Goal: Find specific page/section: Find specific page/section

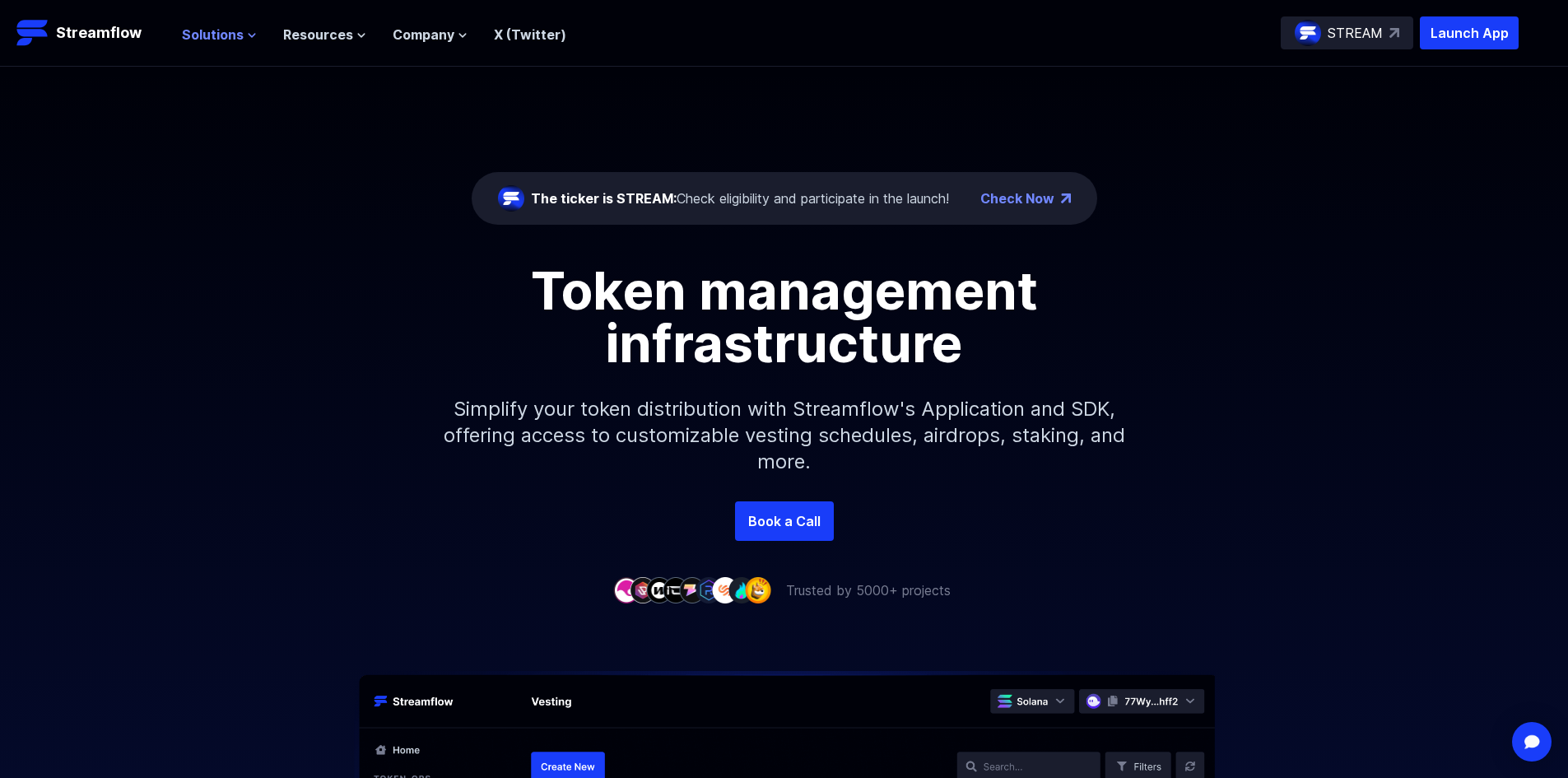
click at [206, 43] on span "Solutions" at bounding box center [212, 35] width 62 height 20
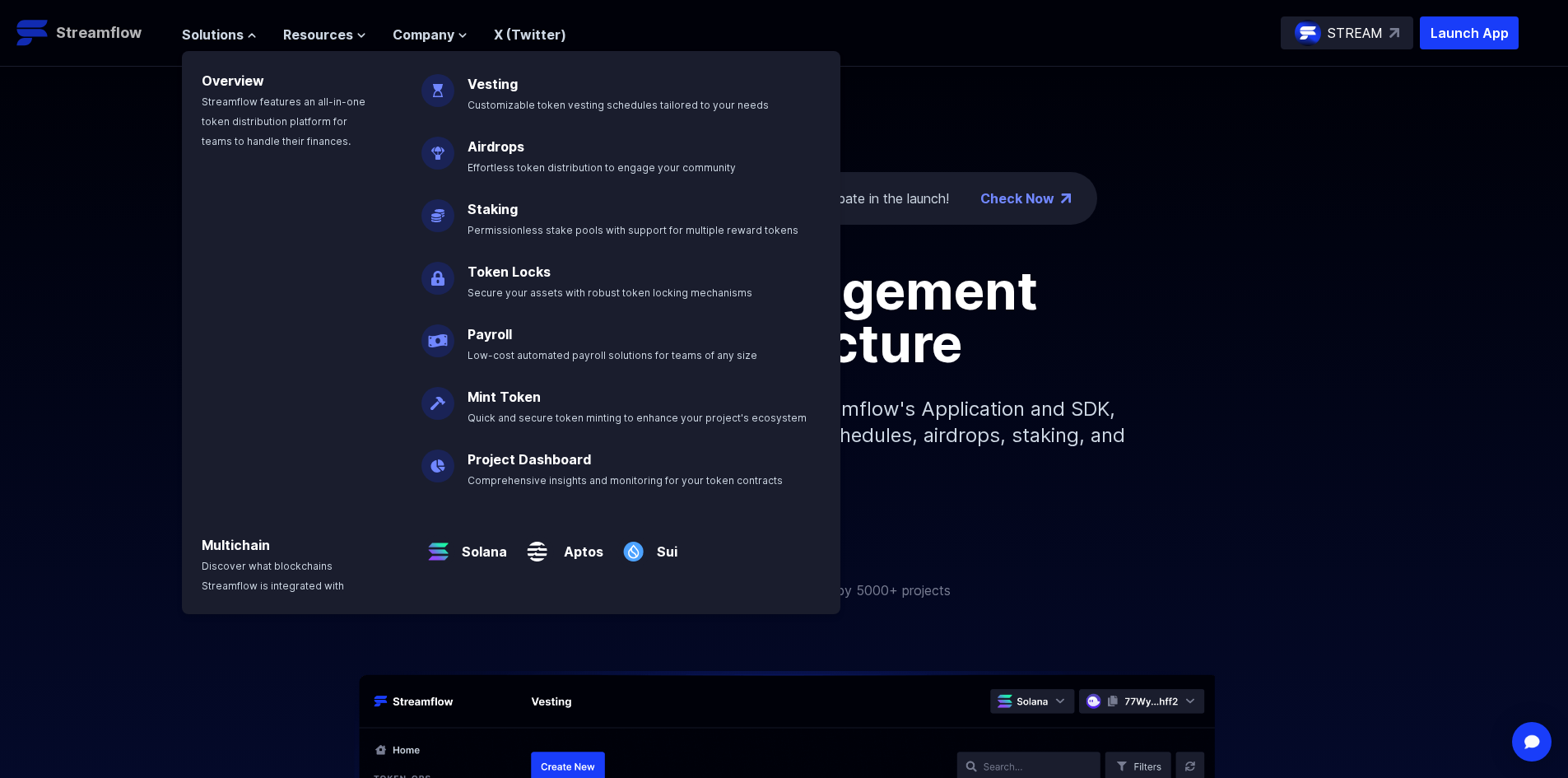
click at [88, 22] on p "Streamflow" at bounding box center [99, 33] width 86 height 23
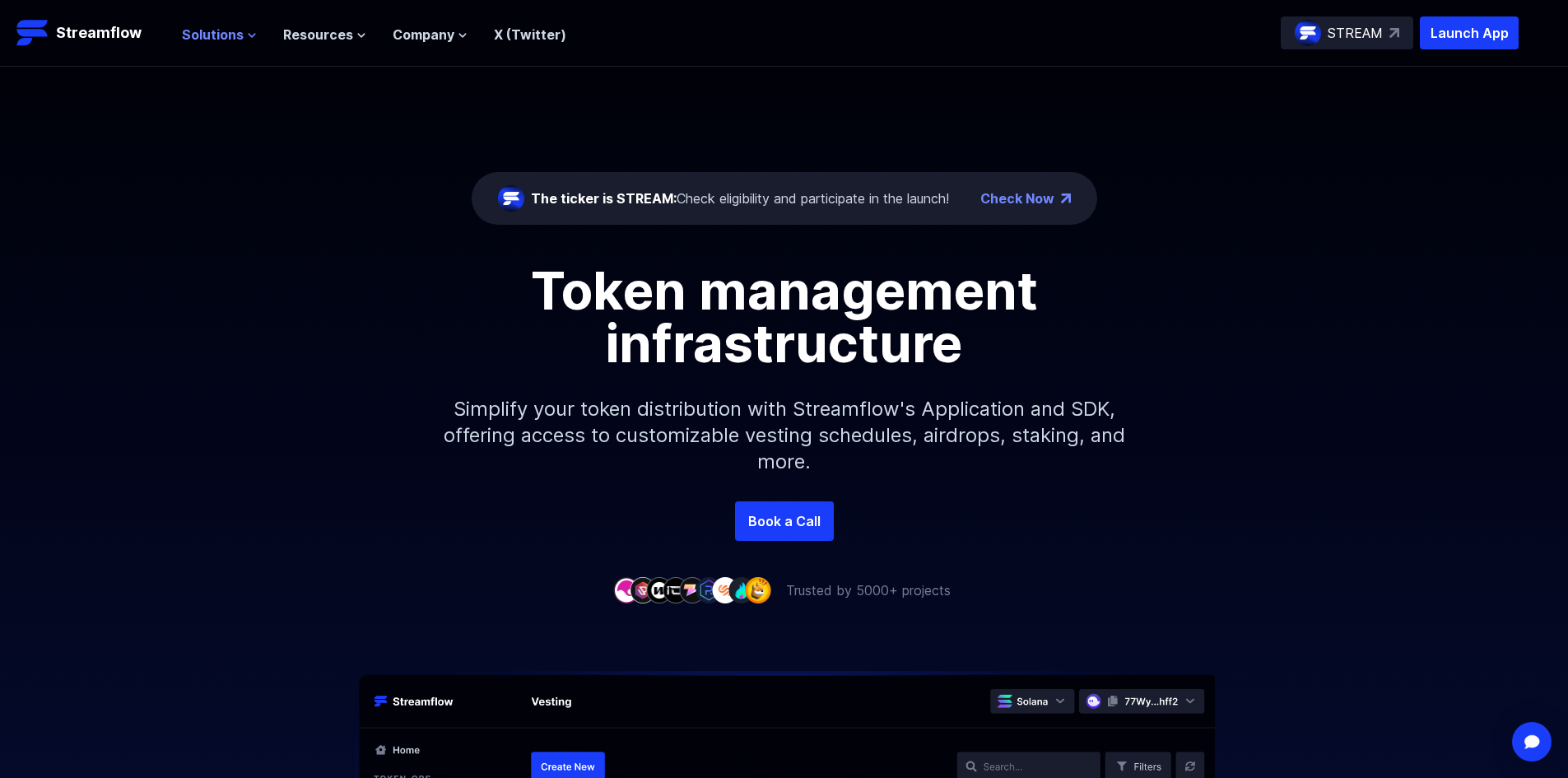
click at [225, 38] on span "Solutions" at bounding box center [212, 35] width 62 height 20
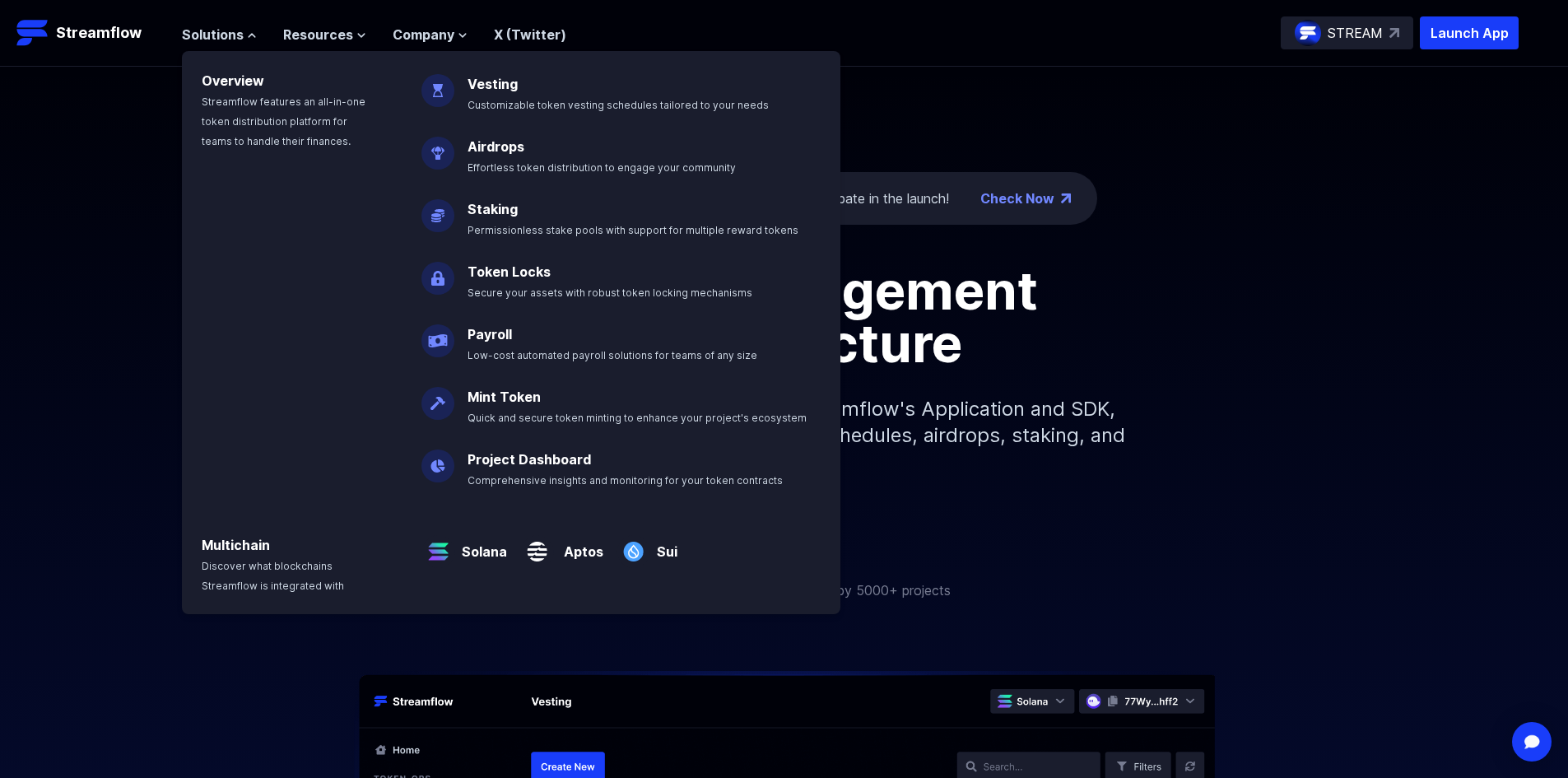
click at [522, 278] on link "Token Locks" at bounding box center [509, 272] width 83 height 17
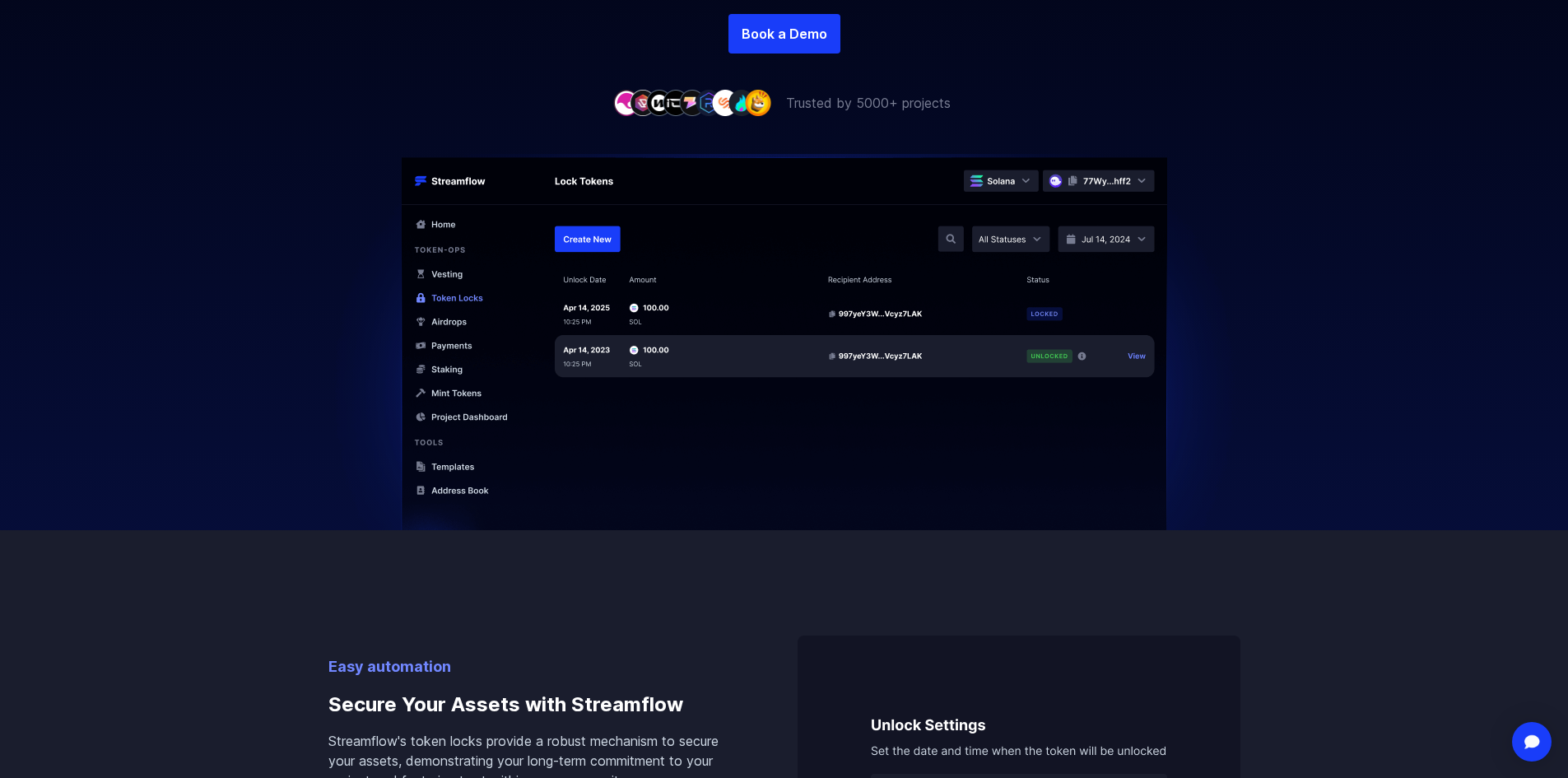
scroll to position [247, 0]
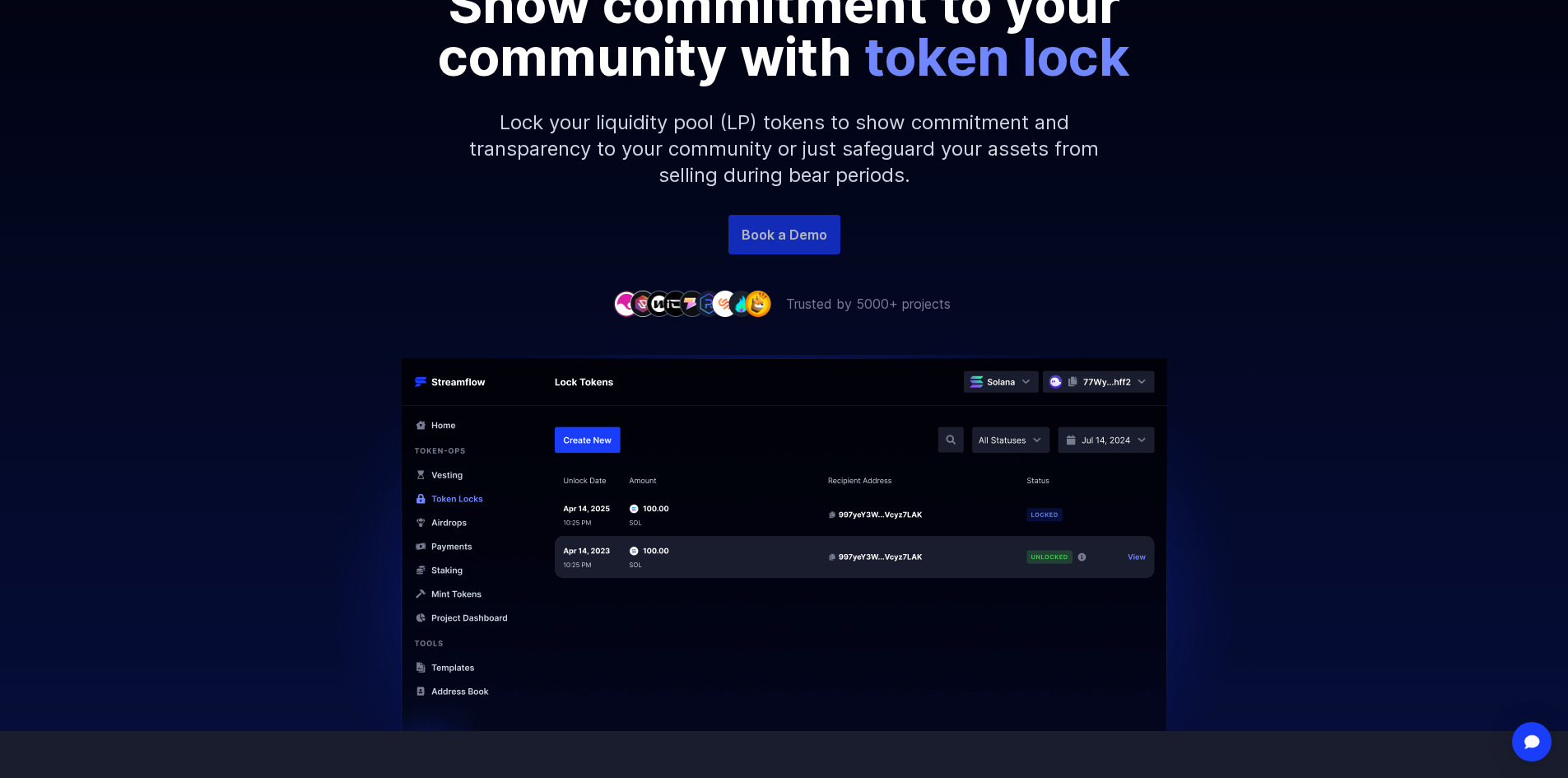
click at [787, 231] on link "Book a Demo" at bounding box center [784, 235] width 112 height 40
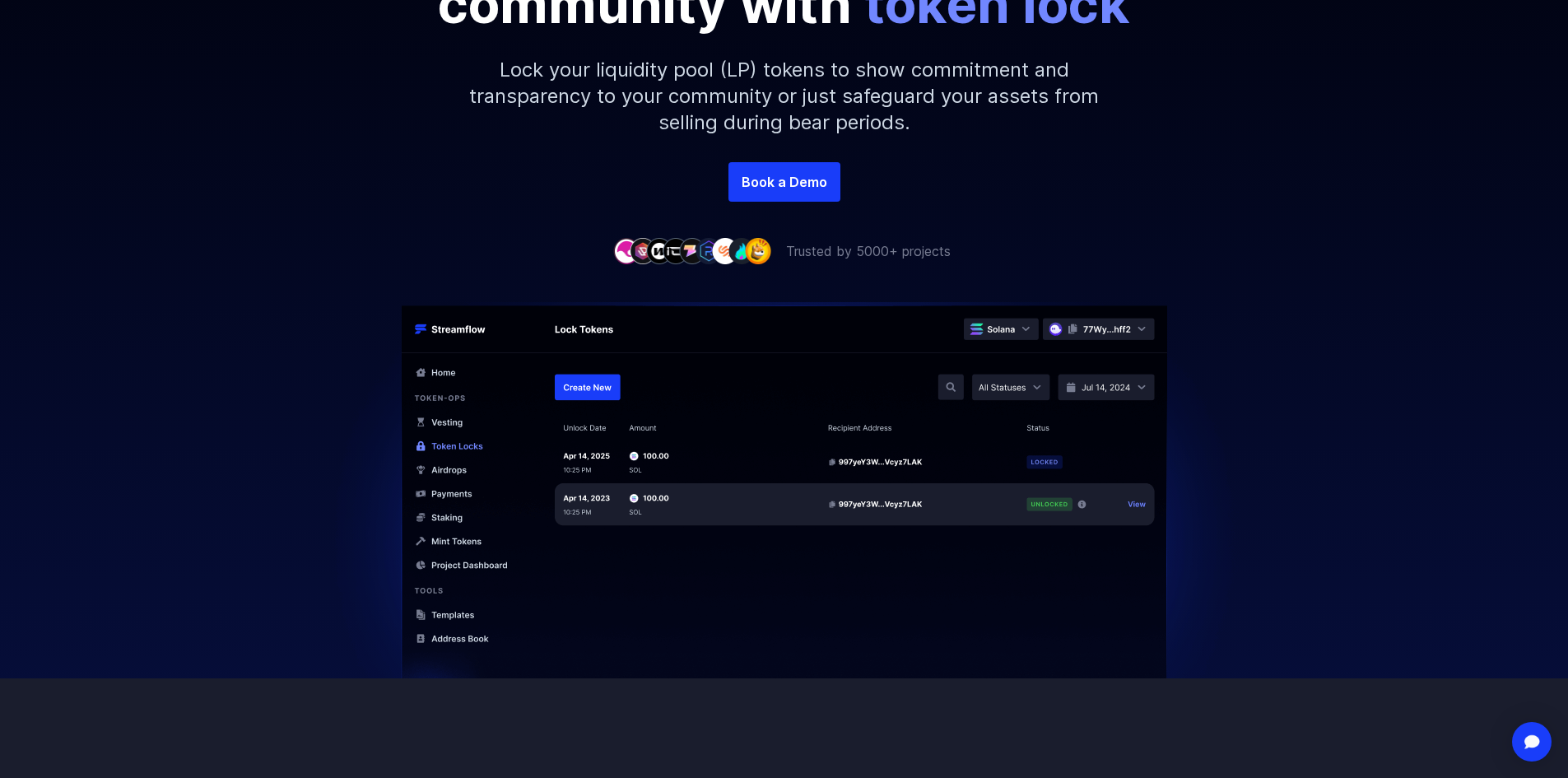
scroll to position [0, 0]
